Goal: Information Seeking & Learning: Learn about a topic

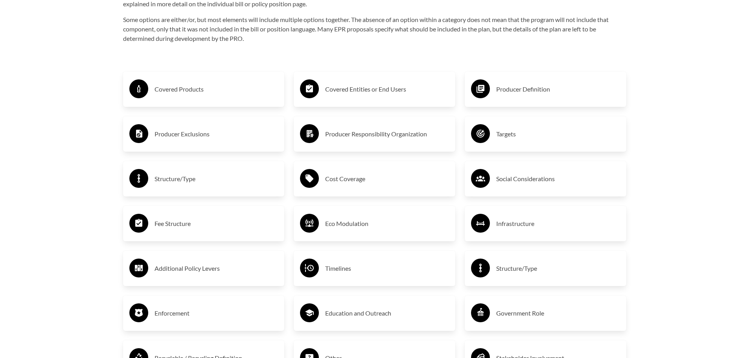
scroll to position [1358, 0]
click at [188, 91] on h3 "Covered Products" at bounding box center [217, 89] width 124 height 13
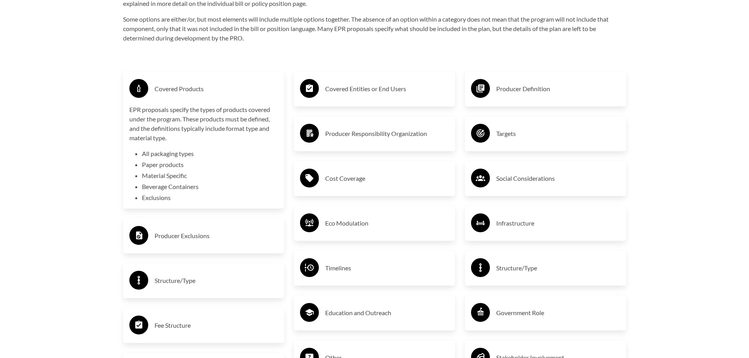
click at [188, 89] on h3 "Covered Products" at bounding box center [217, 89] width 124 height 13
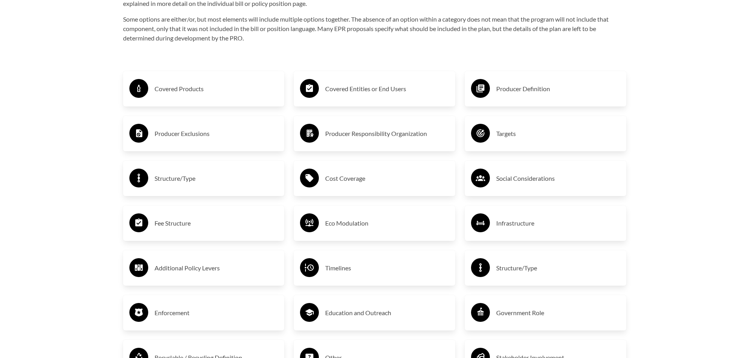
click at [177, 131] on h3 "Producer Exclusions" at bounding box center [217, 133] width 124 height 13
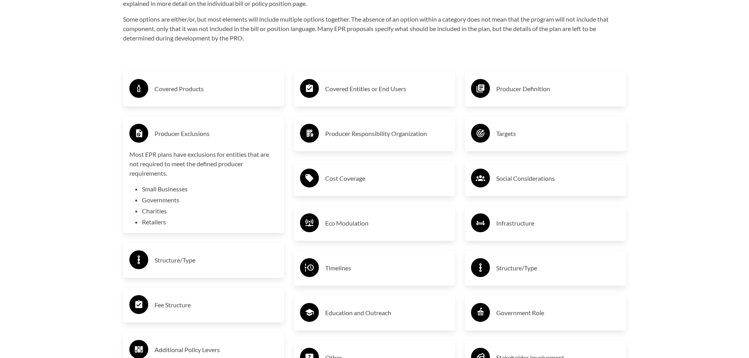
click at [175, 133] on h3 "Producer Exclusions" at bounding box center [217, 133] width 124 height 13
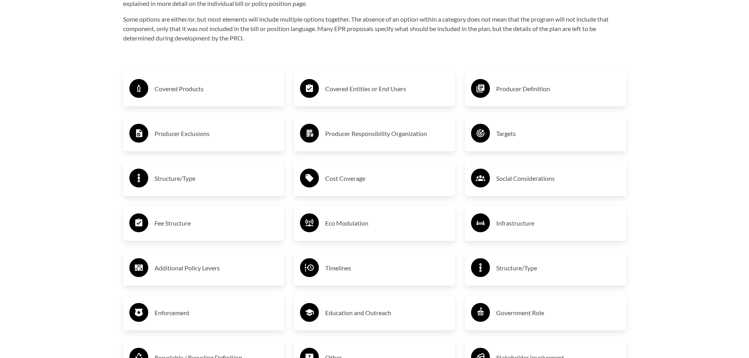
click at [405, 91] on h3 "Covered Entities or End Users" at bounding box center [387, 89] width 124 height 13
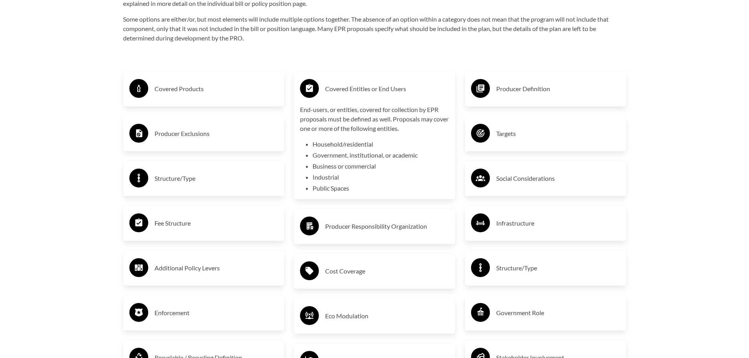
click at [399, 90] on h3 "Covered Entities or End Users" at bounding box center [387, 89] width 124 height 13
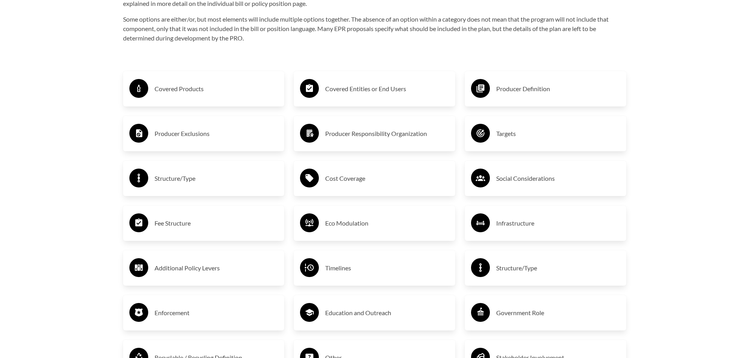
click at [511, 91] on h3 "Producer Definition" at bounding box center [558, 89] width 124 height 13
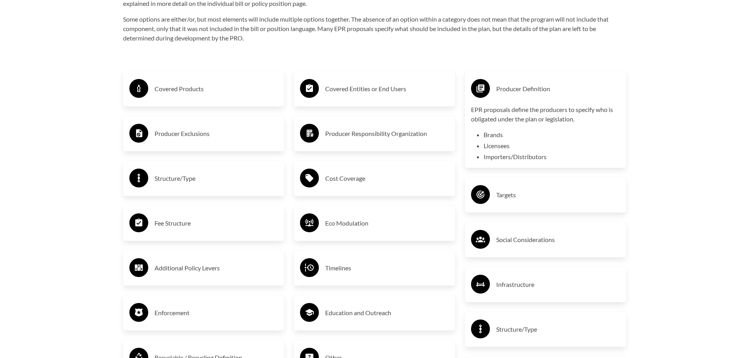
click at [511, 90] on h3 "Producer Definition" at bounding box center [558, 89] width 124 height 13
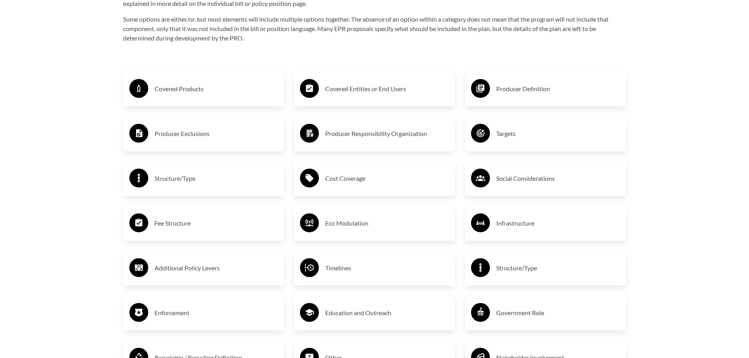
click at [406, 132] on h3 "Producer Responsibility Organization" at bounding box center [387, 133] width 124 height 13
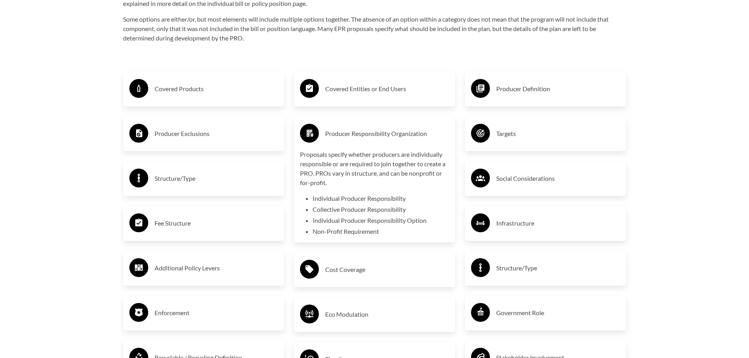
click at [406, 133] on h3 "Producer Responsibility Organization" at bounding box center [387, 133] width 124 height 13
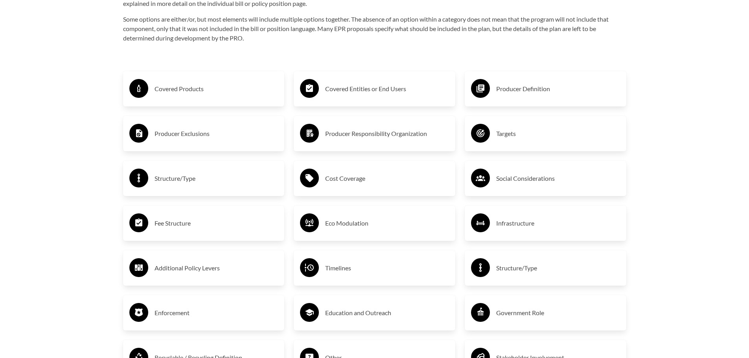
click at [475, 127] on icon at bounding box center [480, 133] width 19 height 19
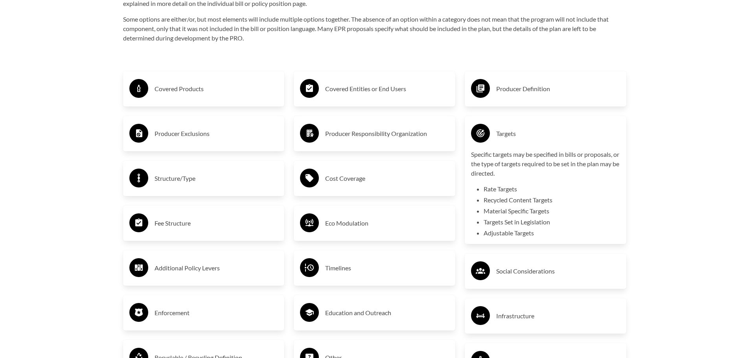
click at [480, 129] on circle at bounding box center [480, 133] width 19 height 19
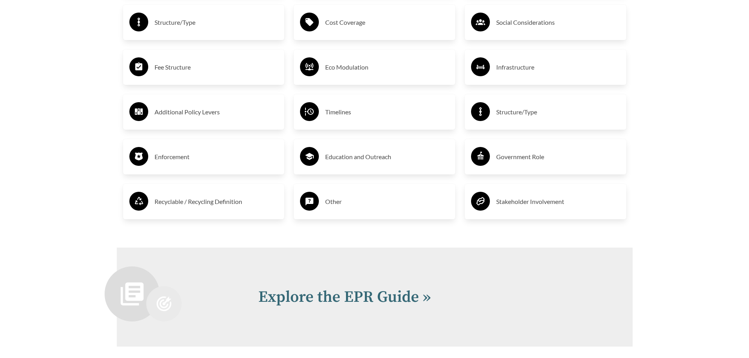
scroll to position [1515, 0]
click at [164, 167] on div "Enforcement" at bounding box center [203, 156] width 149 height 23
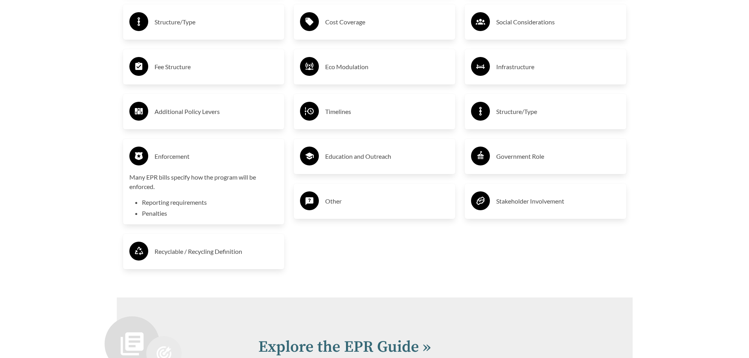
click at [164, 162] on h3 "Enforcement" at bounding box center [217, 156] width 124 height 13
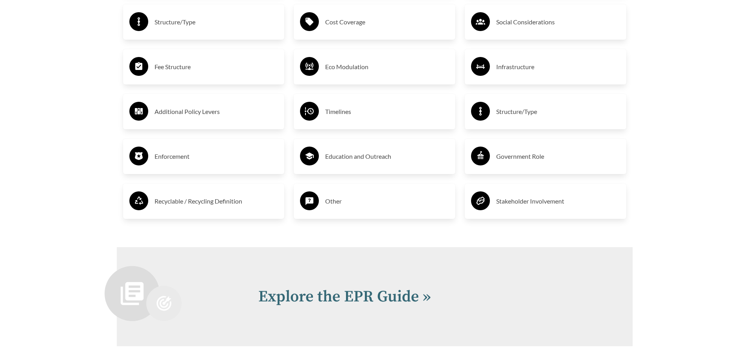
click at [485, 156] on circle at bounding box center [480, 156] width 19 height 19
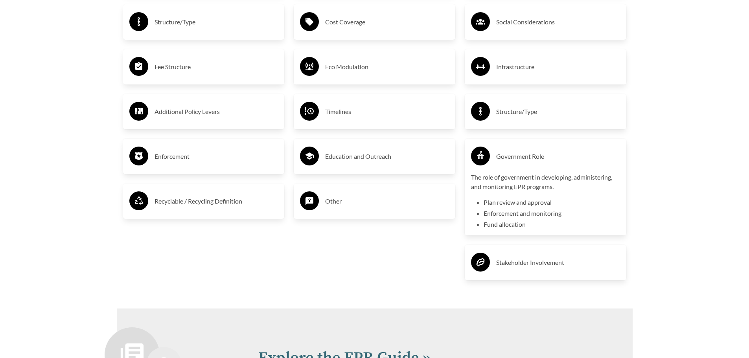
click at [485, 156] on circle at bounding box center [480, 156] width 19 height 19
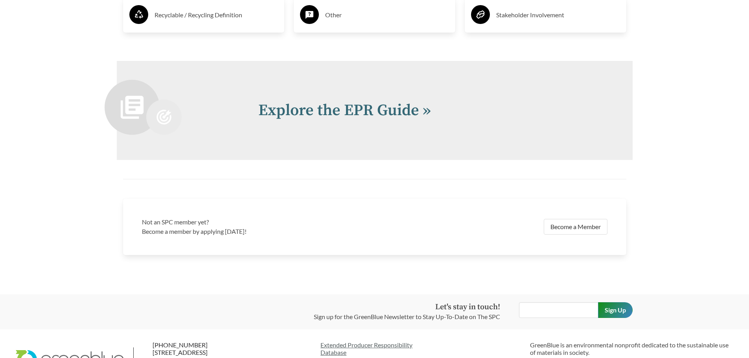
scroll to position [1735, 0]
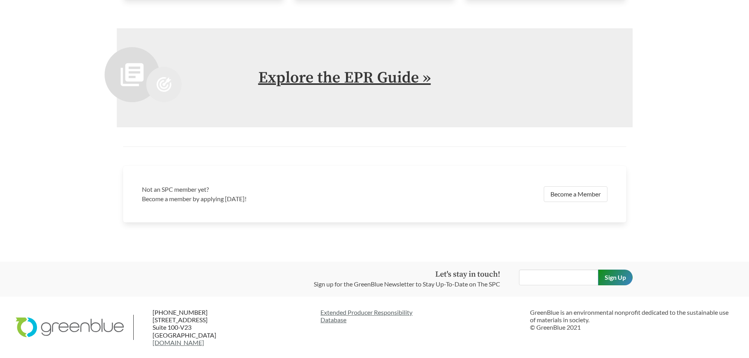
click at [312, 75] on link "Explore the EPR Guide »" at bounding box center [344, 78] width 173 height 20
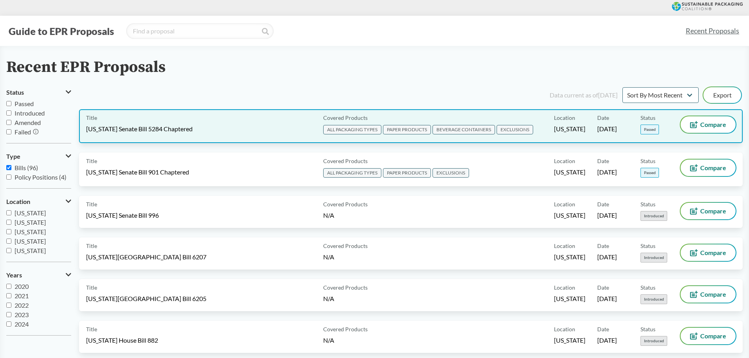
click at [249, 127] on div "Title [US_STATE] Senate Bill 5284 Chaptered" at bounding box center [203, 126] width 234 height 20
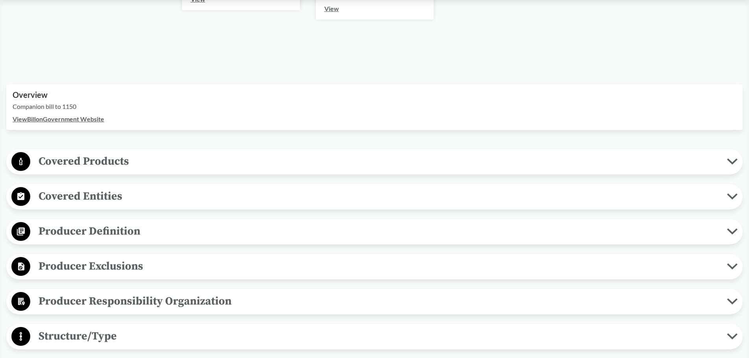
scroll to position [203, 0]
click at [462, 156] on span "Covered Products" at bounding box center [378, 162] width 697 height 18
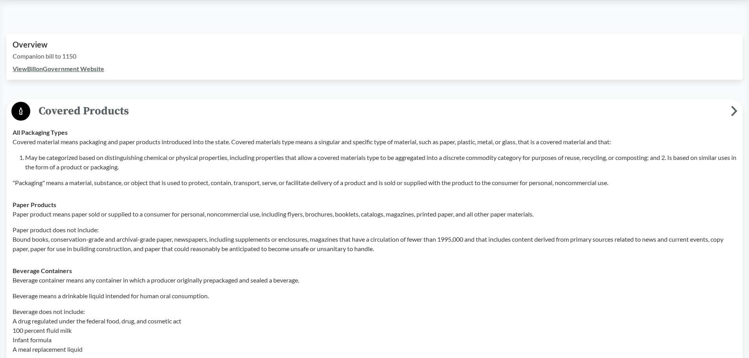
scroll to position [253, 0]
